Goal: Check status: Check status

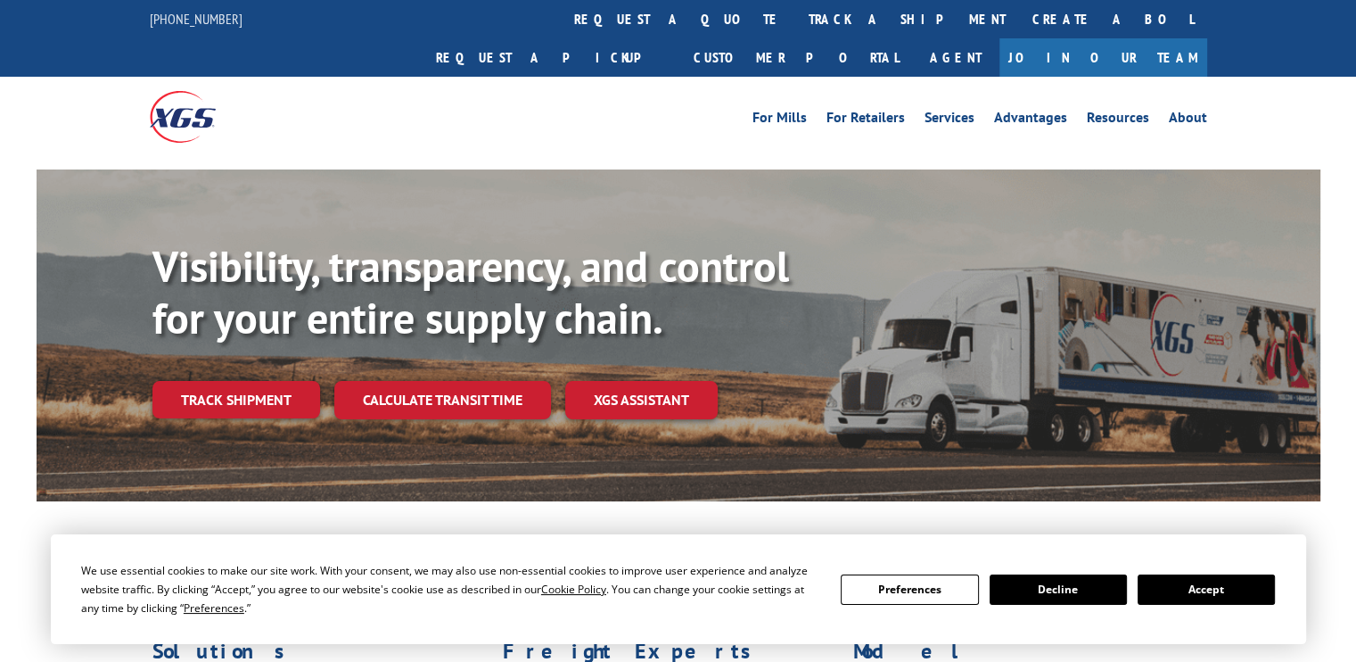
click at [210, 97] on img at bounding box center [183, 116] width 66 height 51
click at [795, 19] on link "track a shipment" at bounding box center [907, 19] width 224 height 38
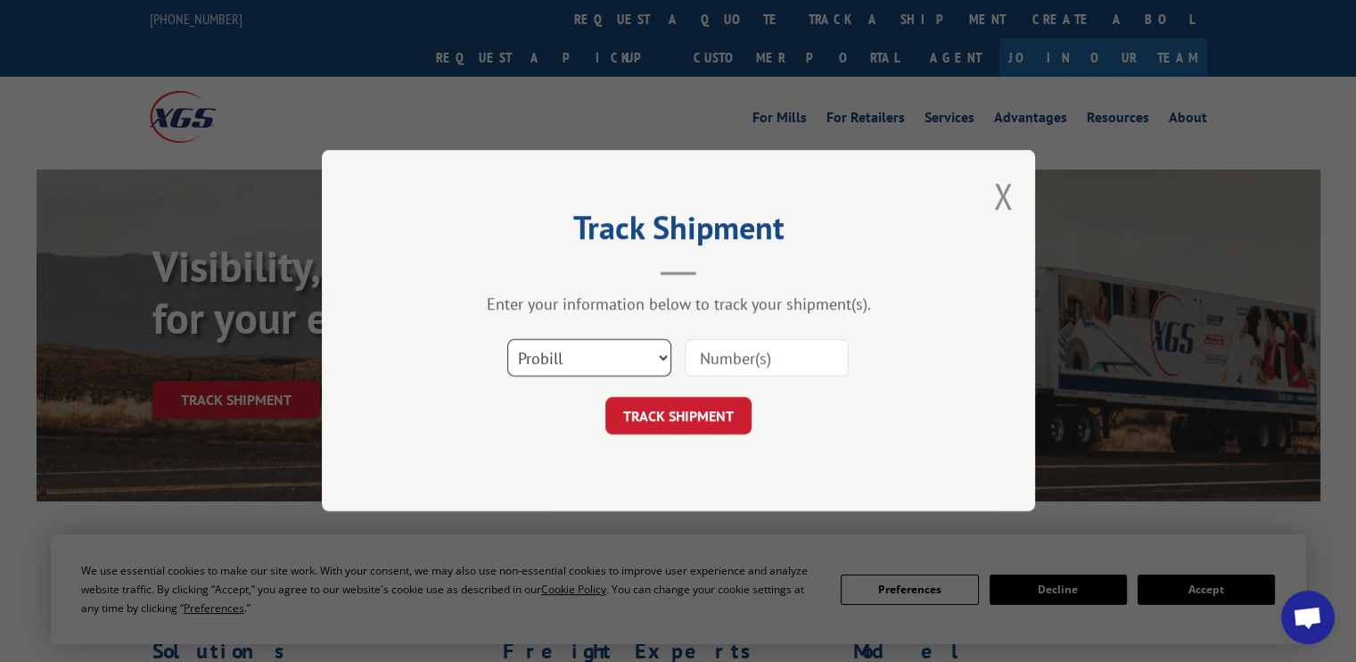
click at [655, 358] on select "Select category... Probill BOL PO" at bounding box center [589, 358] width 164 height 37
select select "bol"
click at [507, 340] on select "Select category... Probill BOL PO" at bounding box center [589, 358] width 164 height 37
click at [743, 351] on input at bounding box center [767, 358] width 164 height 37
type input "54402807"
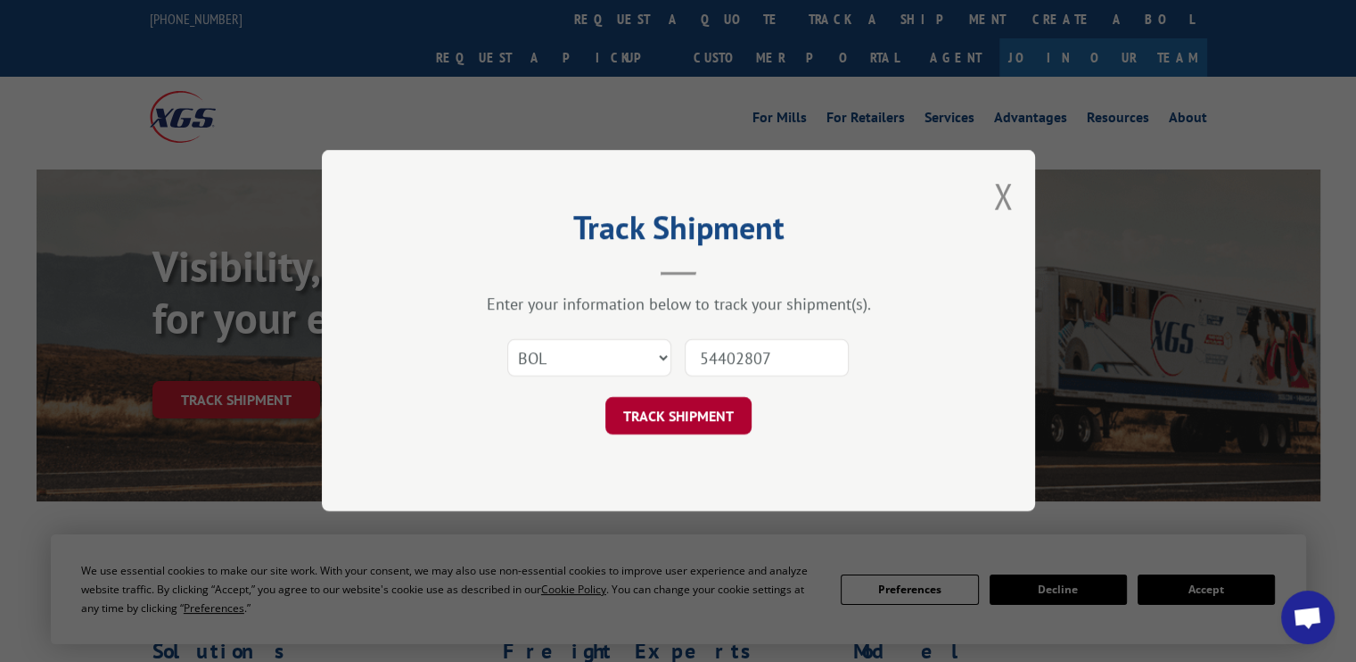
click at [696, 418] on button "TRACK SHIPMENT" at bounding box center [678, 416] width 146 height 37
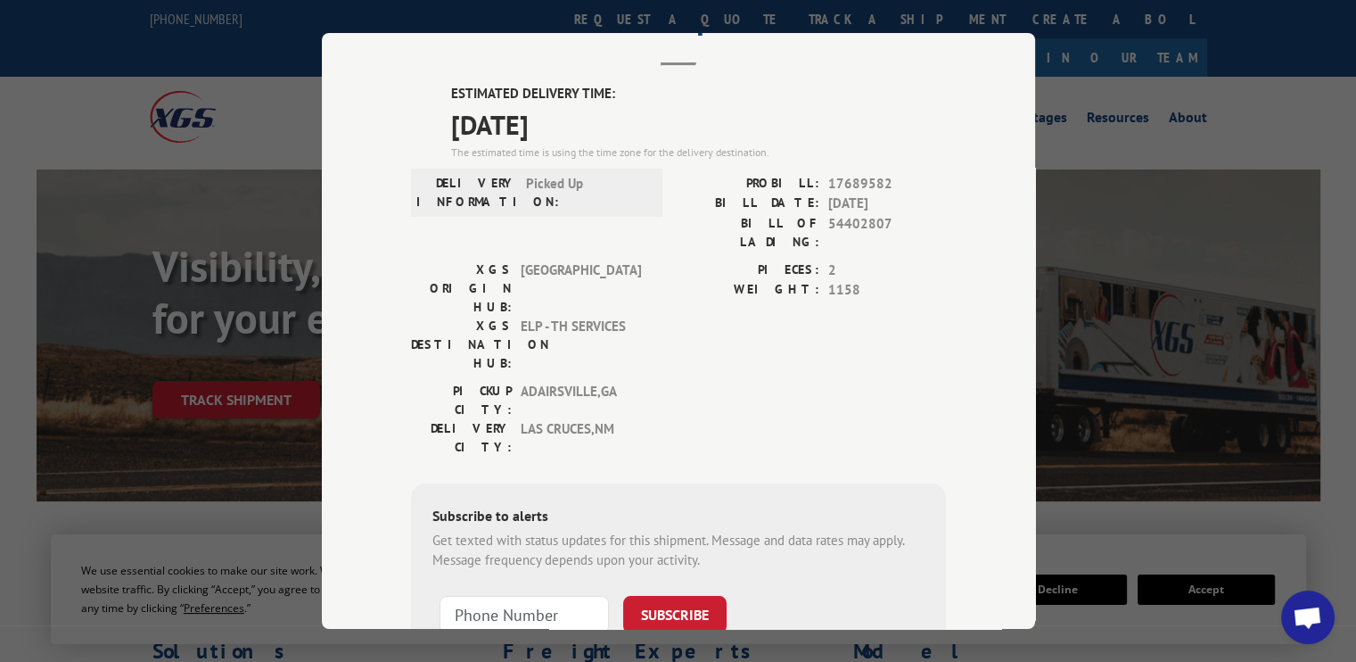
scroll to position [86, 0]
